Goal: Task Accomplishment & Management: Manage account settings

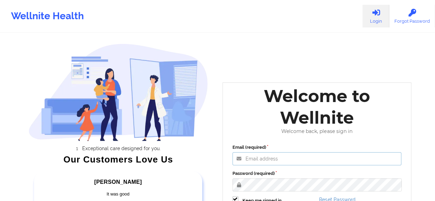
click at [275, 160] on input "Email (required)" at bounding box center [316, 158] width 169 height 13
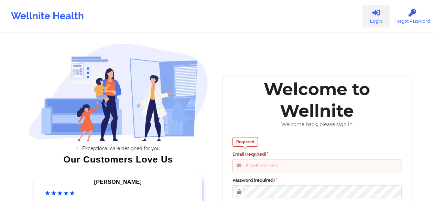
type input "[EMAIL_ADDRESS][DOMAIN_NAME]"
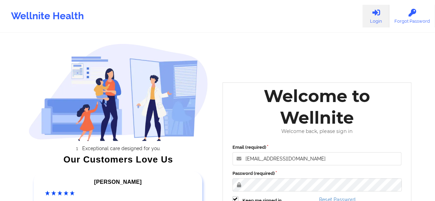
scroll to position [114, 0]
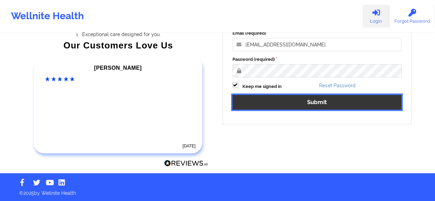
click at [307, 104] on button "Submit" at bounding box center [316, 102] width 169 height 15
